Goal: Task Accomplishment & Management: Manage account settings

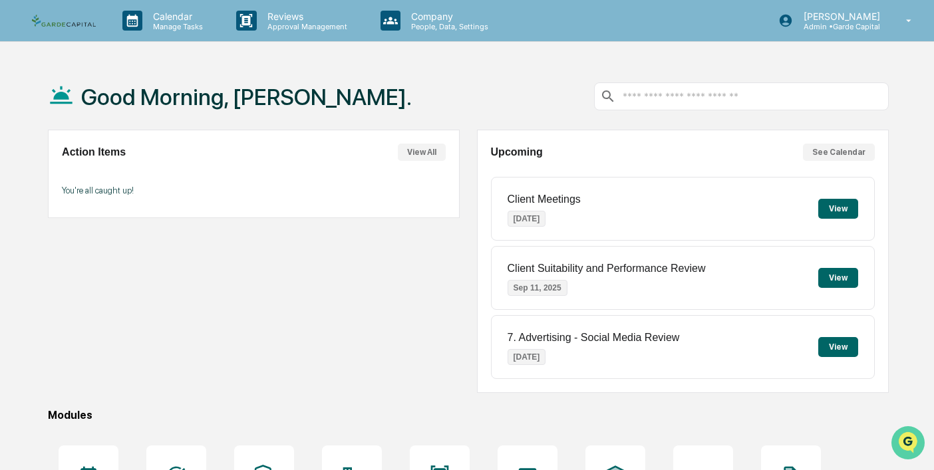
click at [910, 442] on img "Open customer support" at bounding box center [908, 443] width 33 height 27
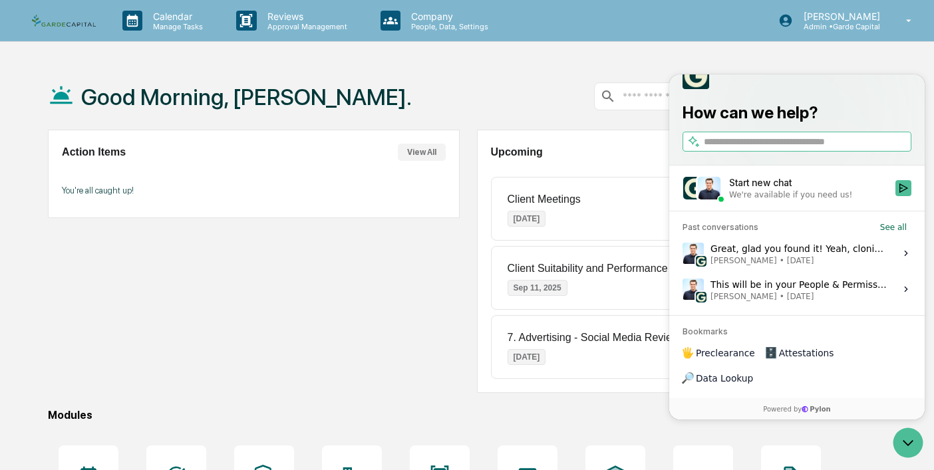
click at [759, 200] on div "We're available if you need us!" at bounding box center [790, 195] width 123 height 11
click at [896, 196] on button "Start new chat We're available if you need us!" at bounding box center [904, 188] width 16 height 16
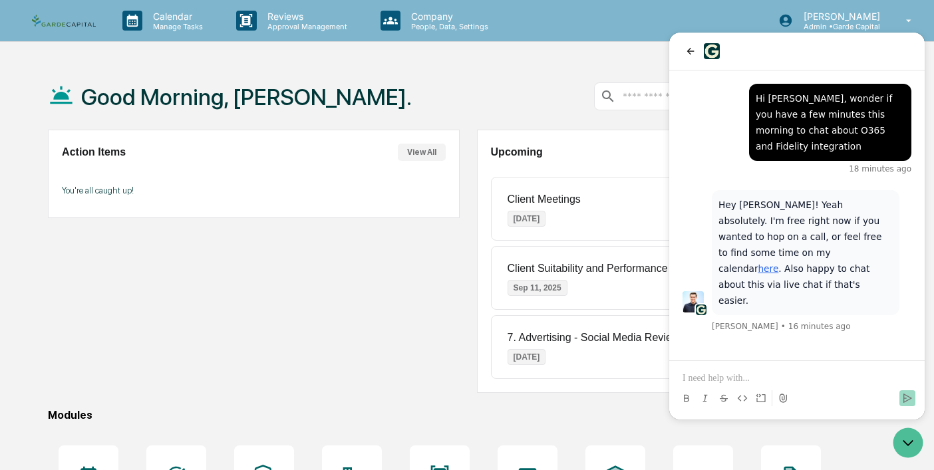
click at [698, 381] on p at bounding box center [797, 378] width 229 height 13
click at [767, 263] on link "here" at bounding box center [768, 268] width 21 height 11
click at [755, 381] on p at bounding box center [797, 378] width 229 height 13
click at [381, 368] on div "Action Items View All You're all caught up!" at bounding box center [254, 261] width 412 height 263
click at [331, 378] on div "Action Items View All You're all caught up!" at bounding box center [254, 261] width 412 height 263
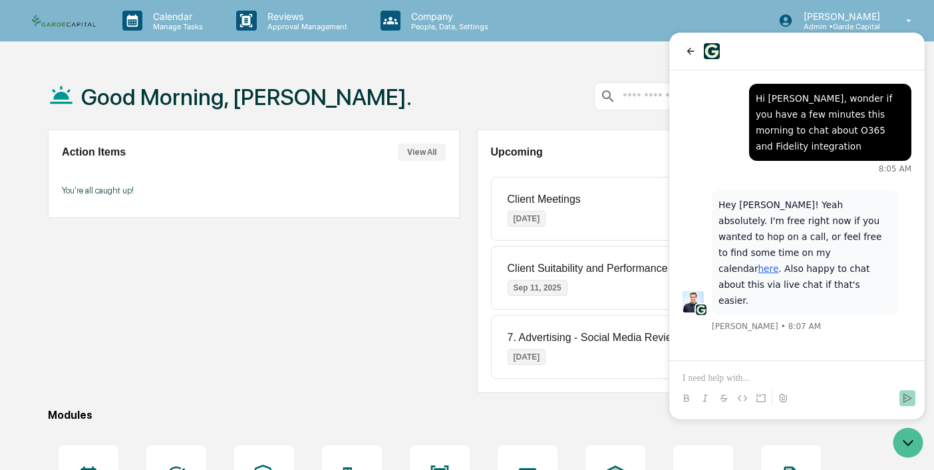
click at [788, 322] on div "Hey [PERSON_NAME]! Yeah absolutely. I'm free right now if you wanted to hop on …" at bounding box center [796, 216] width 255 height 290
click at [767, 263] on link "here" at bounding box center [768, 268] width 21 height 11
click at [729, 375] on p at bounding box center [797, 378] width 229 height 13
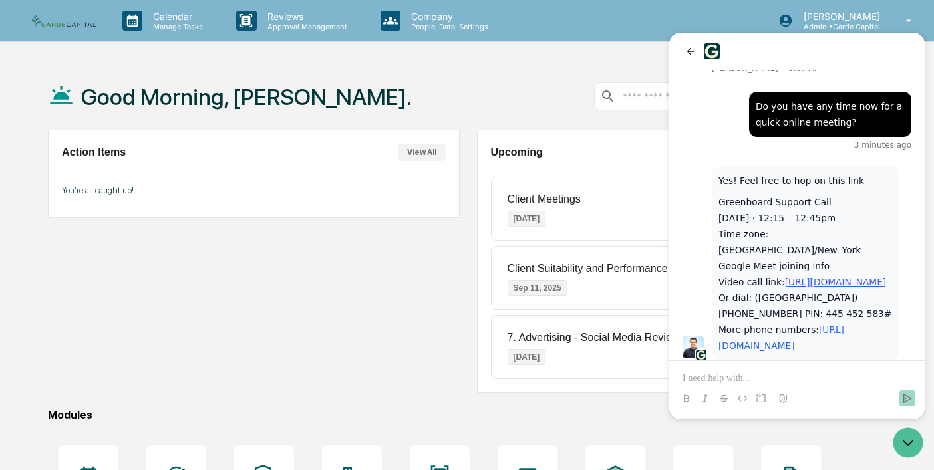
click at [785, 277] on link "[URL][DOMAIN_NAME]" at bounding box center [836, 282] width 102 height 11
click at [611, 59] on div "Calendar Manage Tasks Reviews Approval Management Company People, Data, Setting…" at bounding box center [467, 322] width 934 height 644
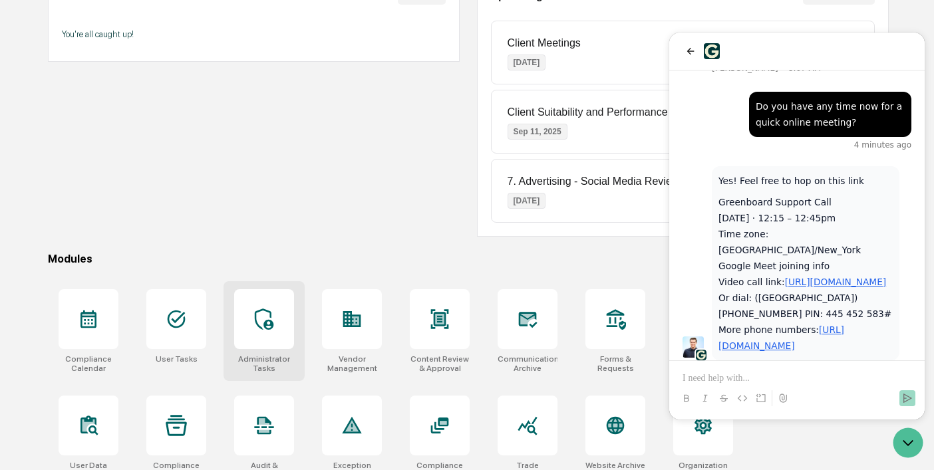
scroll to position [174, 0]
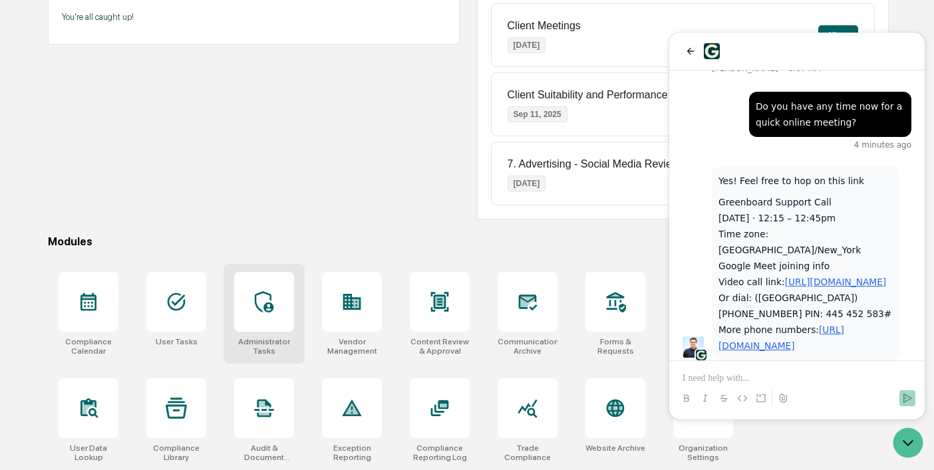
click at [271, 302] on icon at bounding box center [264, 301] width 21 height 21
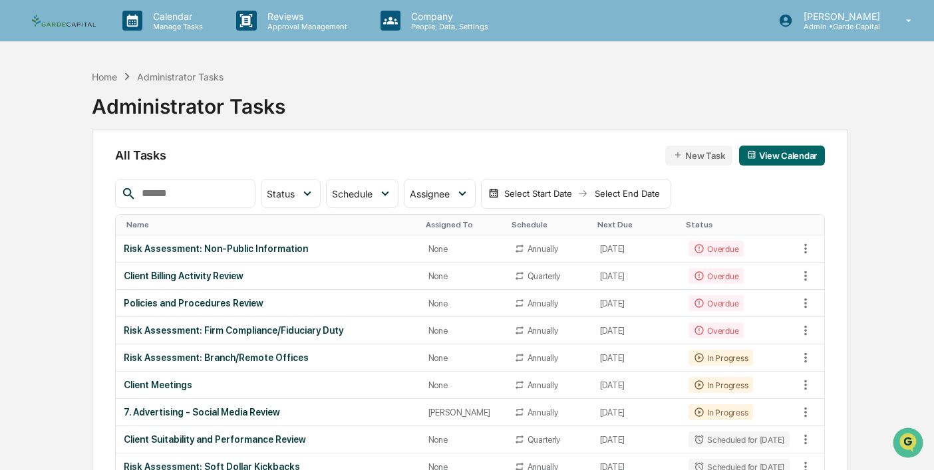
click at [231, 229] on div "Name" at bounding box center [270, 224] width 288 height 9
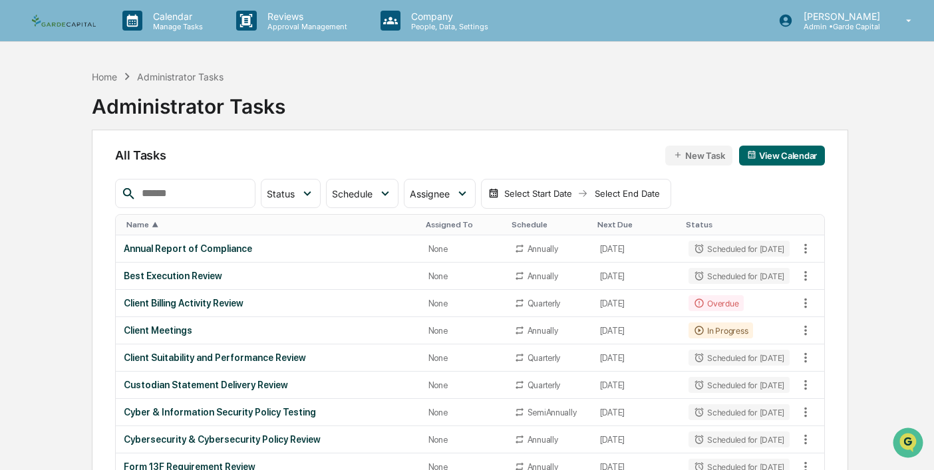
click at [231, 231] on th "Name ▲" at bounding box center [268, 225] width 304 height 21
click at [220, 224] on div "Name ▲" at bounding box center [270, 224] width 288 height 9
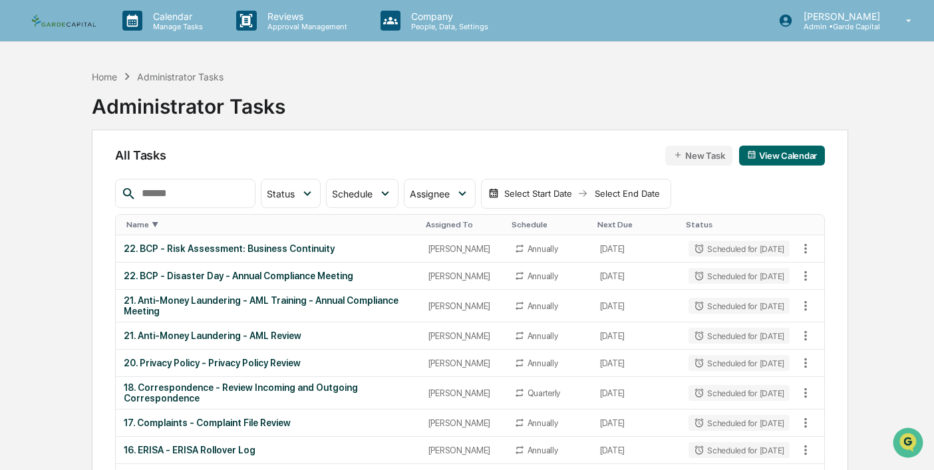
click at [220, 224] on div "Name ▼" at bounding box center [270, 224] width 288 height 9
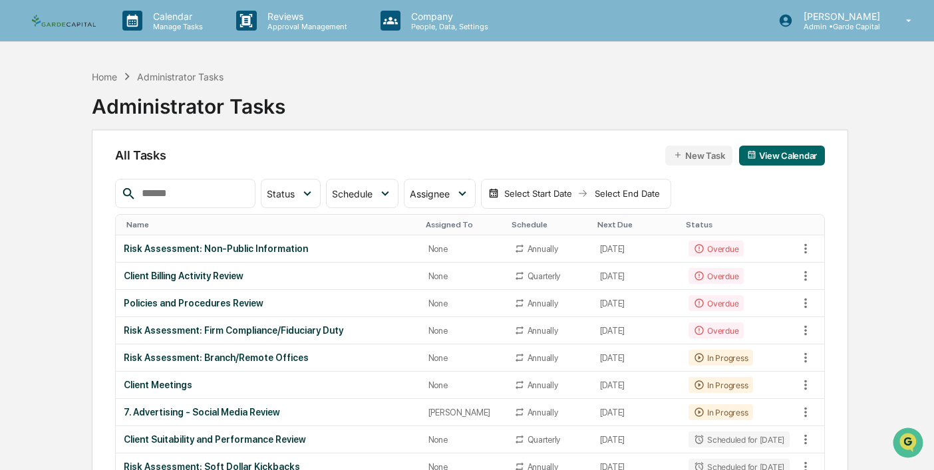
click at [211, 222] on div "Name" at bounding box center [270, 224] width 288 height 9
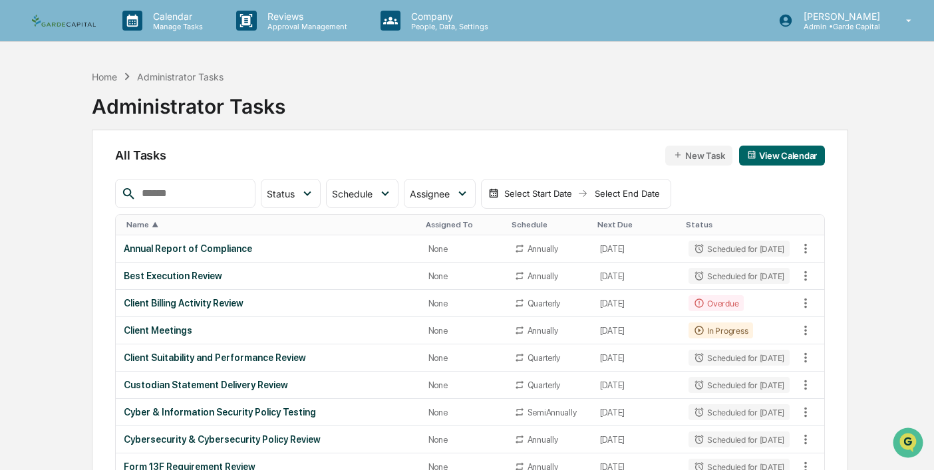
click at [220, 219] on th "Name ▲" at bounding box center [268, 225] width 304 height 21
click at [212, 226] on div "Name ▲" at bounding box center [270, 224] width 288 height 9
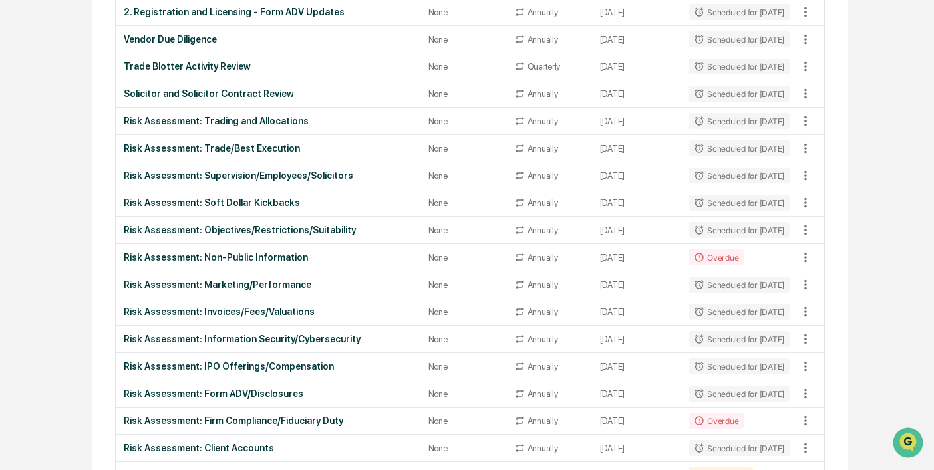
scroll to position [916, 0]
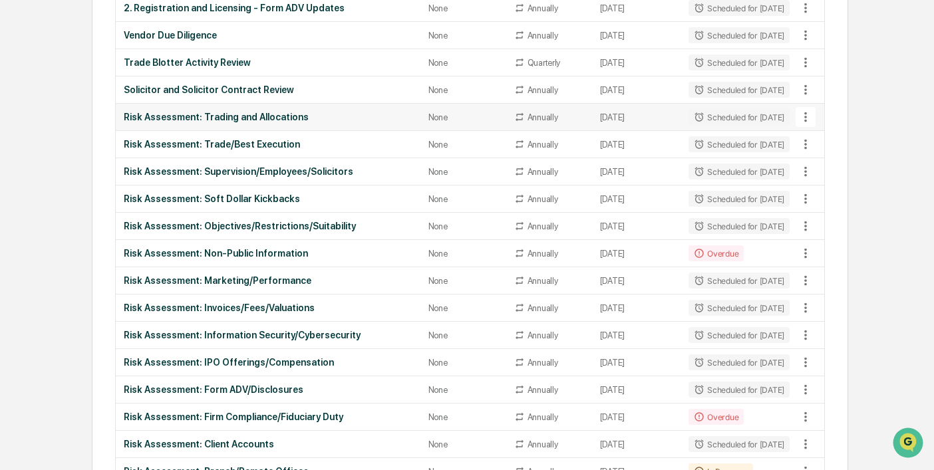
click at [279, 122] on div "Risk Assessment: Trading and Allocations" at bounding box center [268, 117] width 288 height 11
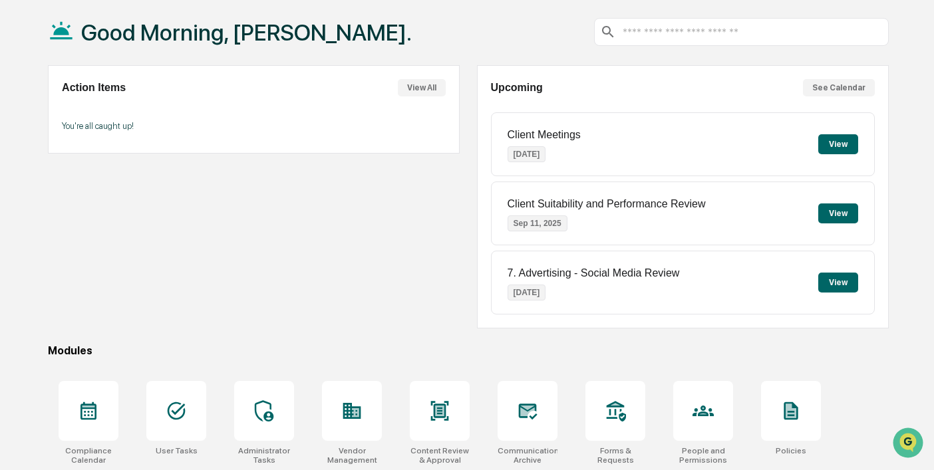
scroll to position [174, 0]
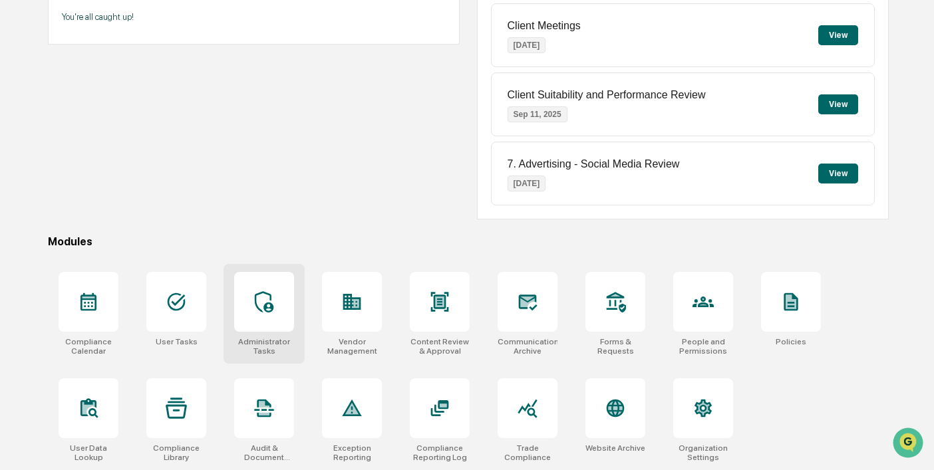
click at [267, 305] on icon at bounding box center [264, 301] width 21 height 21
click at [273, 307] on icon at bounding box center [264, 301] width 21 height 21
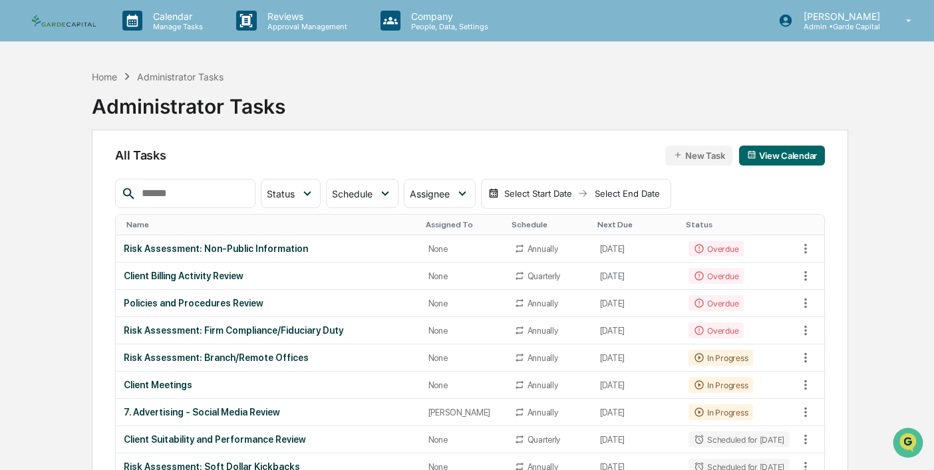
click at [199, 226] on div "Name" at bounding box center [270, 224] width 288 height 9
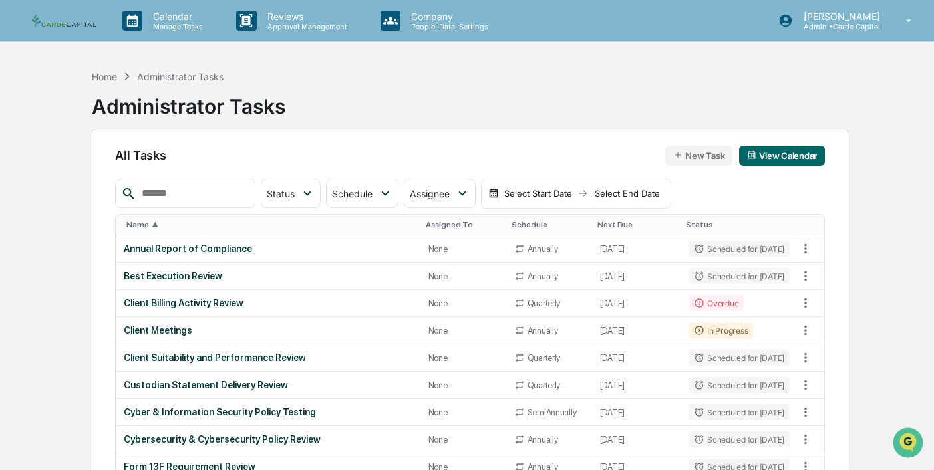
click at [199, 226] on div "Name ▲" at bounding box center [270, 224] width 288 height 9
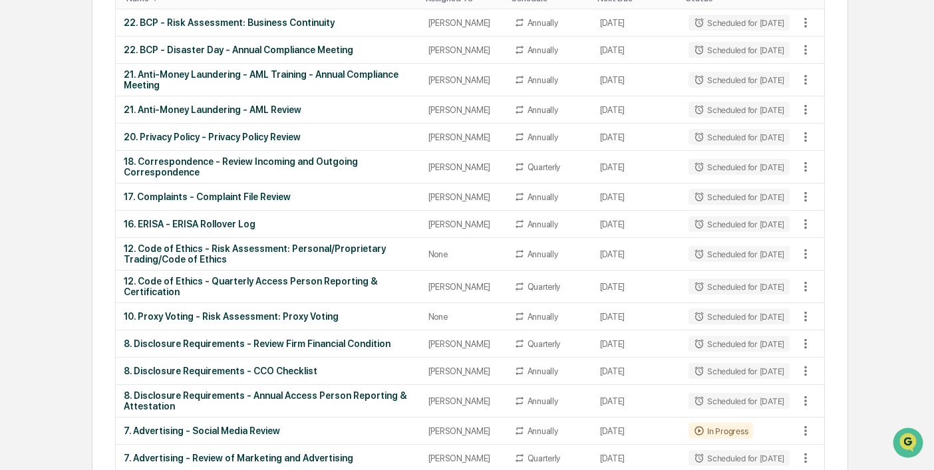
scroll to position [229, 0]
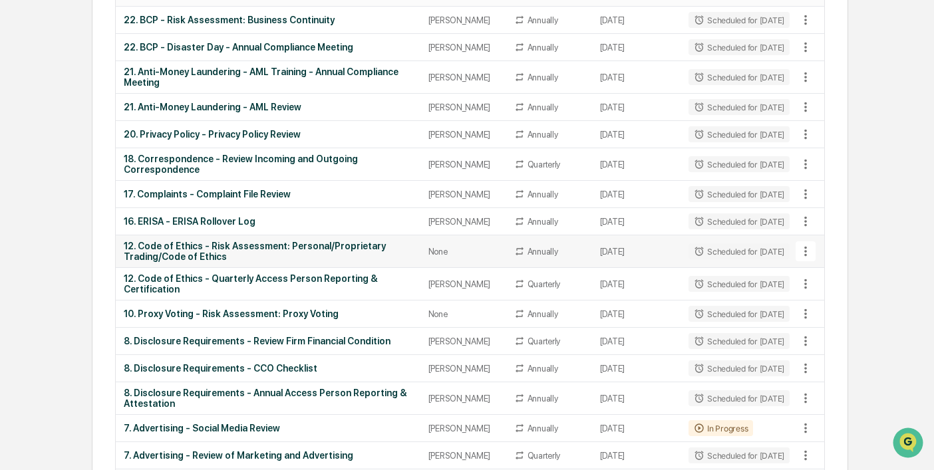
click at [263, 246] on div "12. Code of Ethics - Risk Assessment: Personal/Proprietary Trading/Code of Ethi…" at bounding box center [268, 251] width 288 height 21
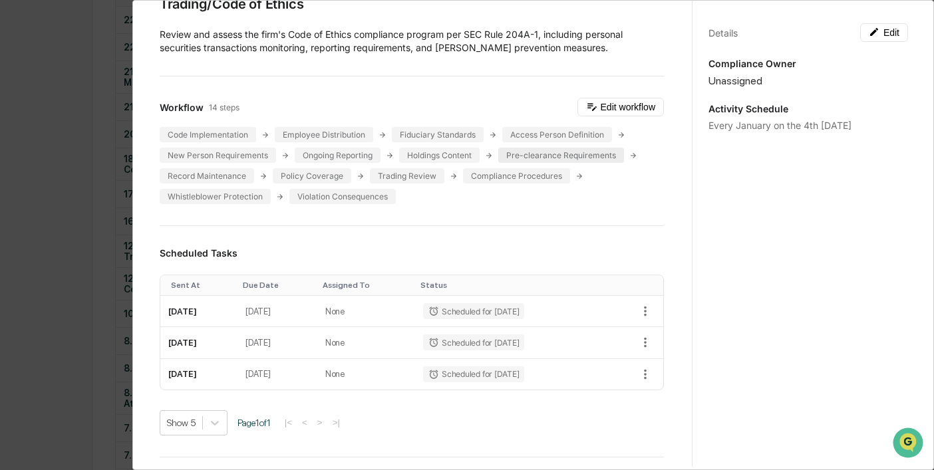
scroll to position [0, 0]
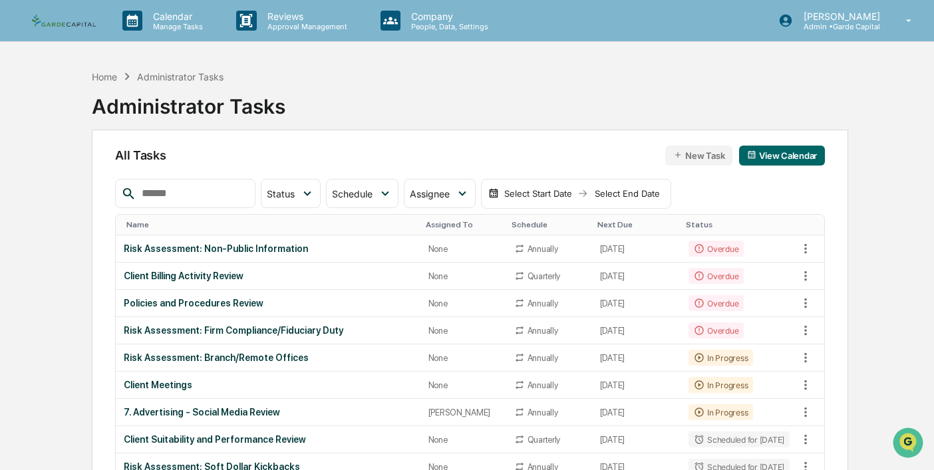
click at [203, 222] on div "Name" at bounding box center [270, 224] width 288 height 9
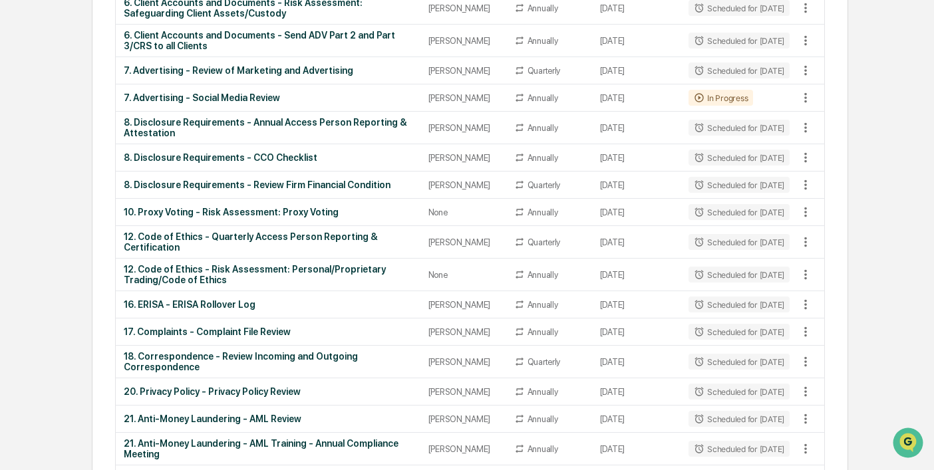
scroll to position [1246, 0]
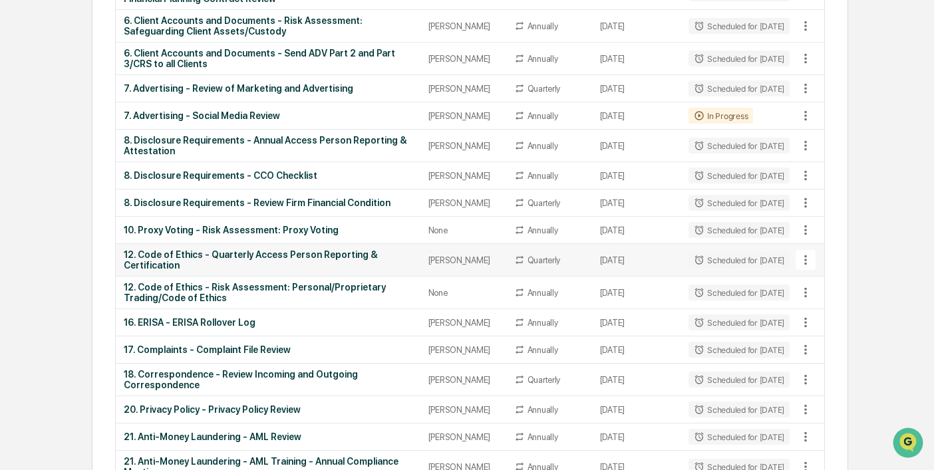
click at [299, 271] on div "12. Code of Ethics - Quarterly Access Person Reporting & Certification" at bounding box center [268, 260] width 288 height 21
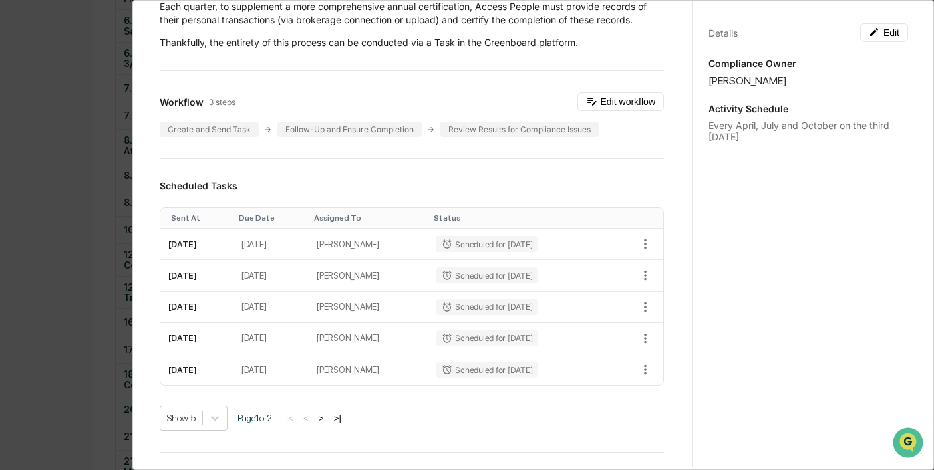
scroll to position [108, 0]
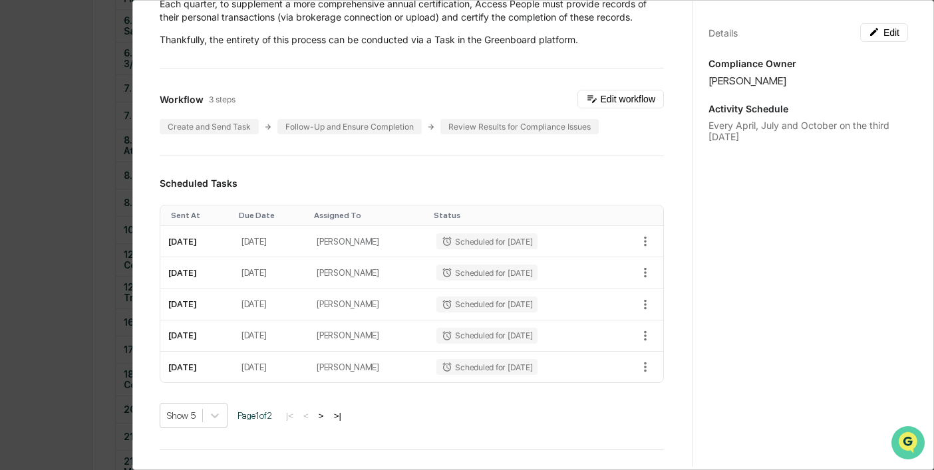
click at [905, 444] on icon "Open customer support" at bounding box center [908, 459] width 33 height 33
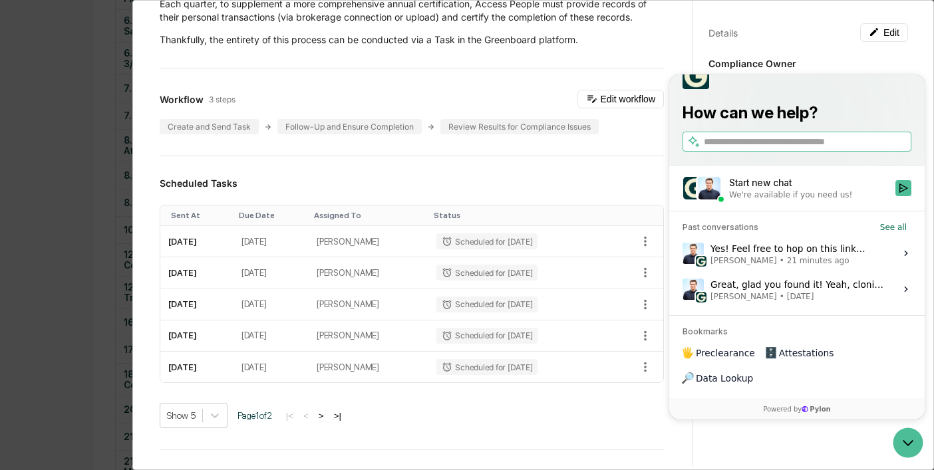
click at [771, 266] on div "Yes! Feel free to hop on this link Greenboard Support Call Tuesday, September 9…" at bounding box center [799, 253] width 177 height 25
click at [683, 254] on button "View issue" at bounding box center [682, 254] width 1 height 1
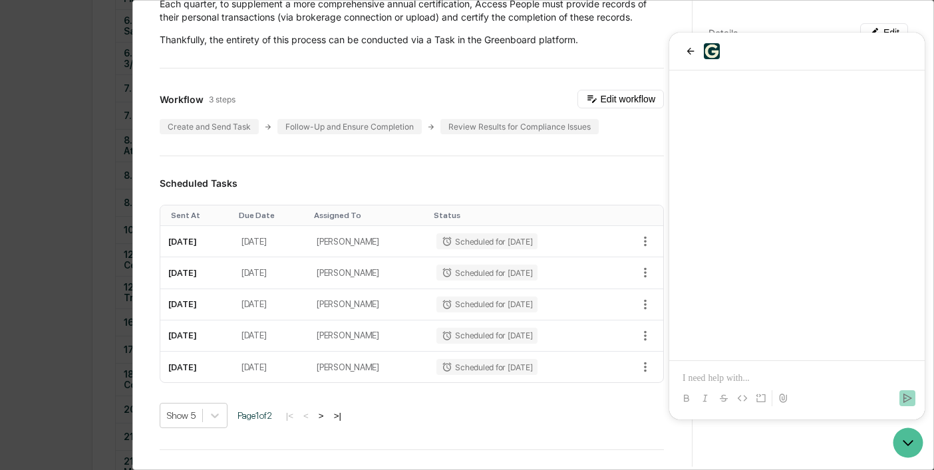
scroll to position [258, 0]
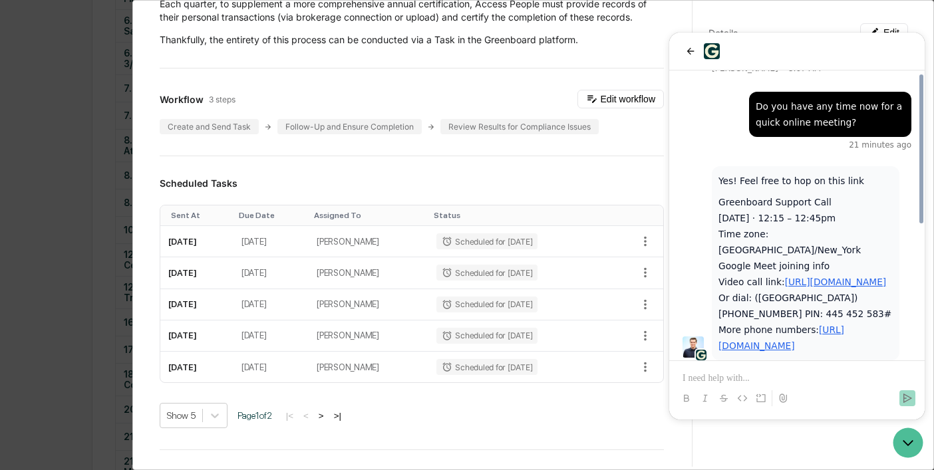
click at [747, 385] on p at bounding box center [797, 378] width 229 height 13
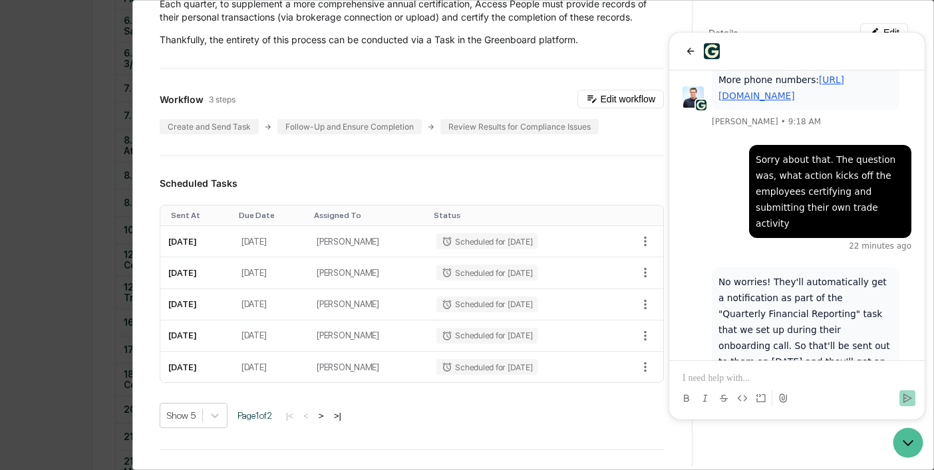
scroll to position [1252, 0]
click at [759, 365] on div at bounding box center [797, 386] width 245 height 51
click at [717, 385] on p at bounding box center [797, 378] width 229 height 13
click at [911, 399] on icon "Send" at bounding box center [907, 398] width 11 height 11
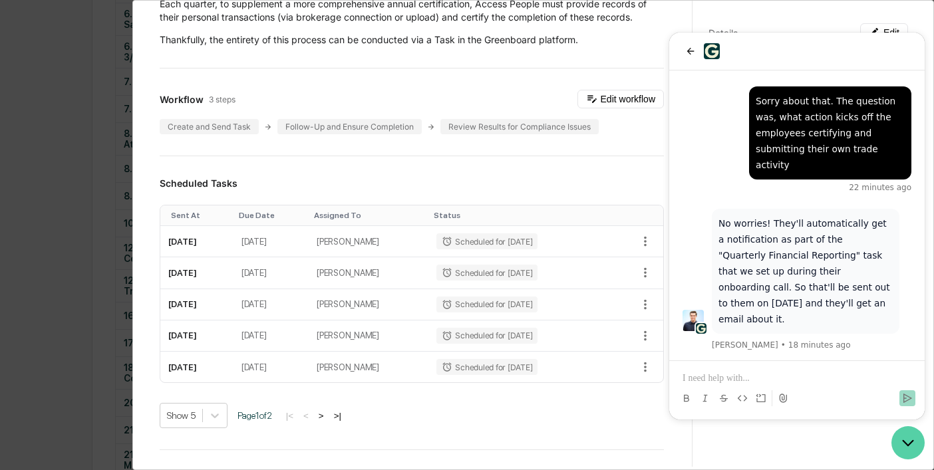
click at [906, 436] on icon "Open customer support" at bounding box center [908, 442] width 33 height 33
